Goal: Transaction & Acquisition: Purchase product/service

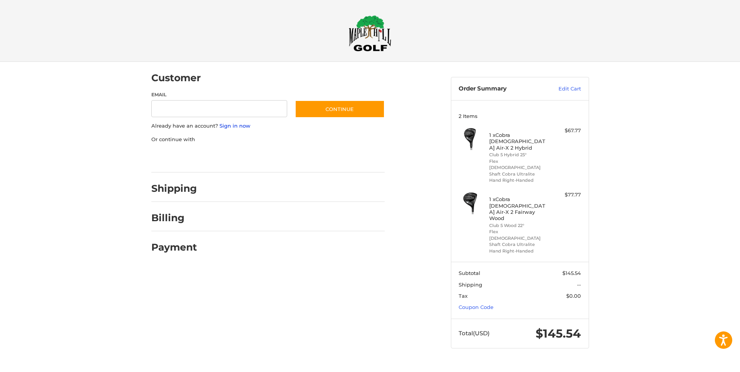
click at [228, 127] on link "Sign in now" at bounding box center [234, 126] width 31 height 6
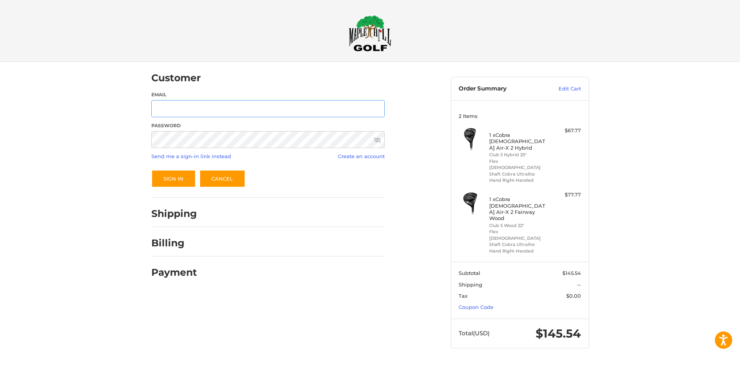
click at [224, 110] on input "Email" at bounding box center [267, 108] width 233 height 17
type input "**********"
click at [178, 178] on button "Sign In" at bounding box center [173, 179] width 45 height 18
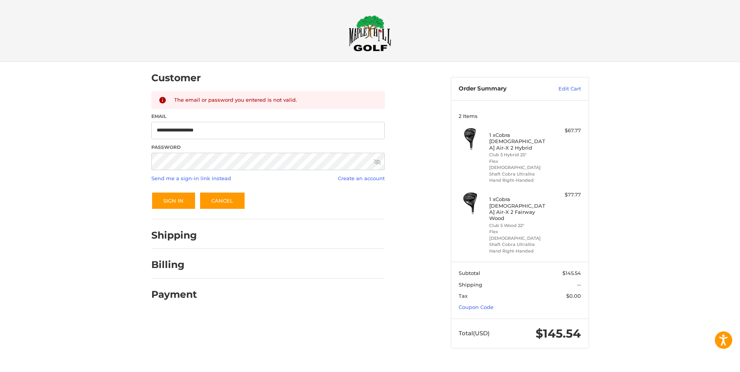
click at [377, 163] on icon at bounding box center [377, 161] width 7 height 5
click at [179, 196] on button "Sign In" at bounding box center [173, 201] width 45 height 18
click at [166, 201] on button "Sign In" at bounding box center [173, 201] width 45 height 18
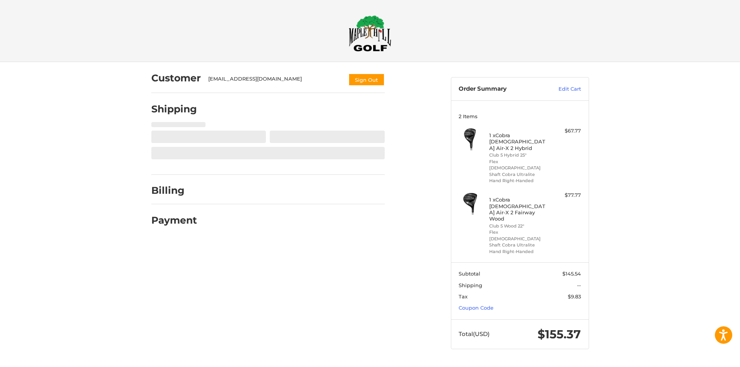
select select "**"
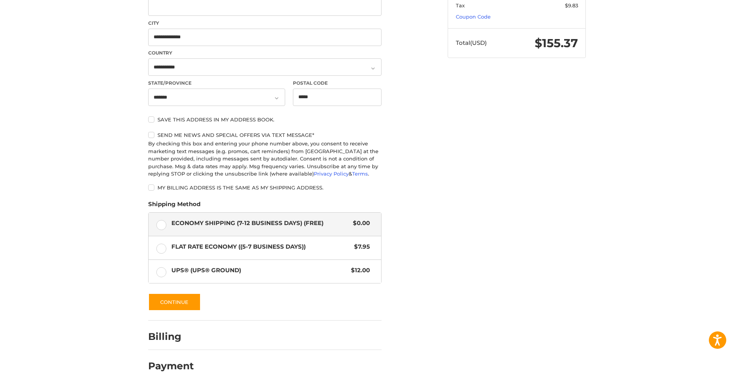
scroll to position [305, 0]
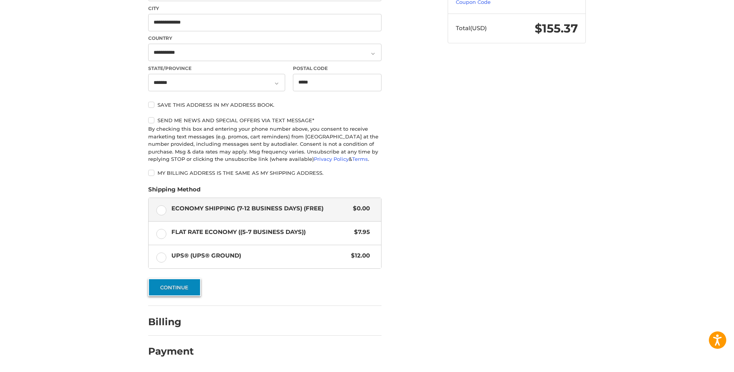
click at [175, 288] on button "Continue" at bounding box center [174, 288] width 53 height 18
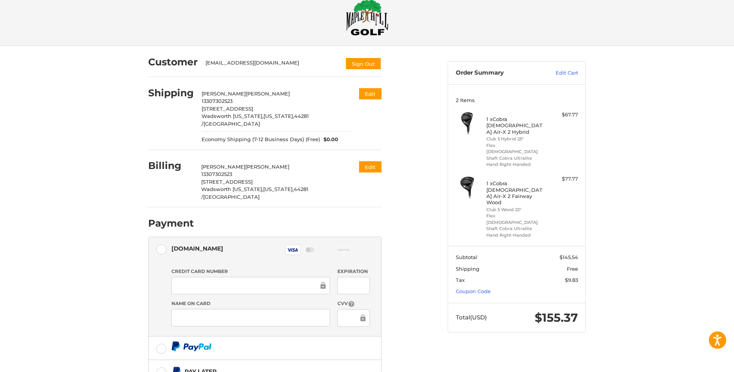
scroll to position [0, 0]
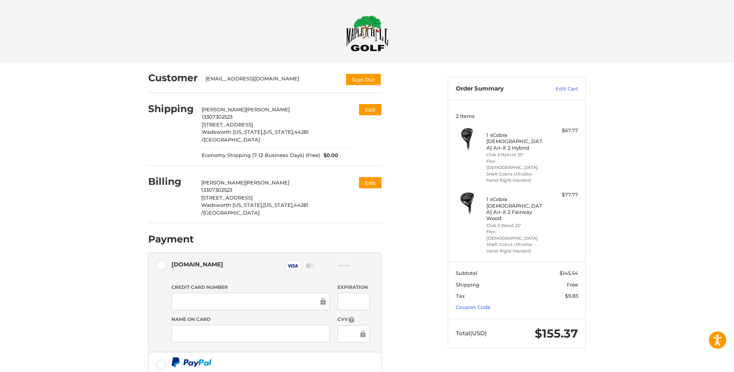
click at [467, 191] on img at bounding box center [467, 202] width 23 height 23
